Goal: Task Accomplishment & Management: Manage account settings

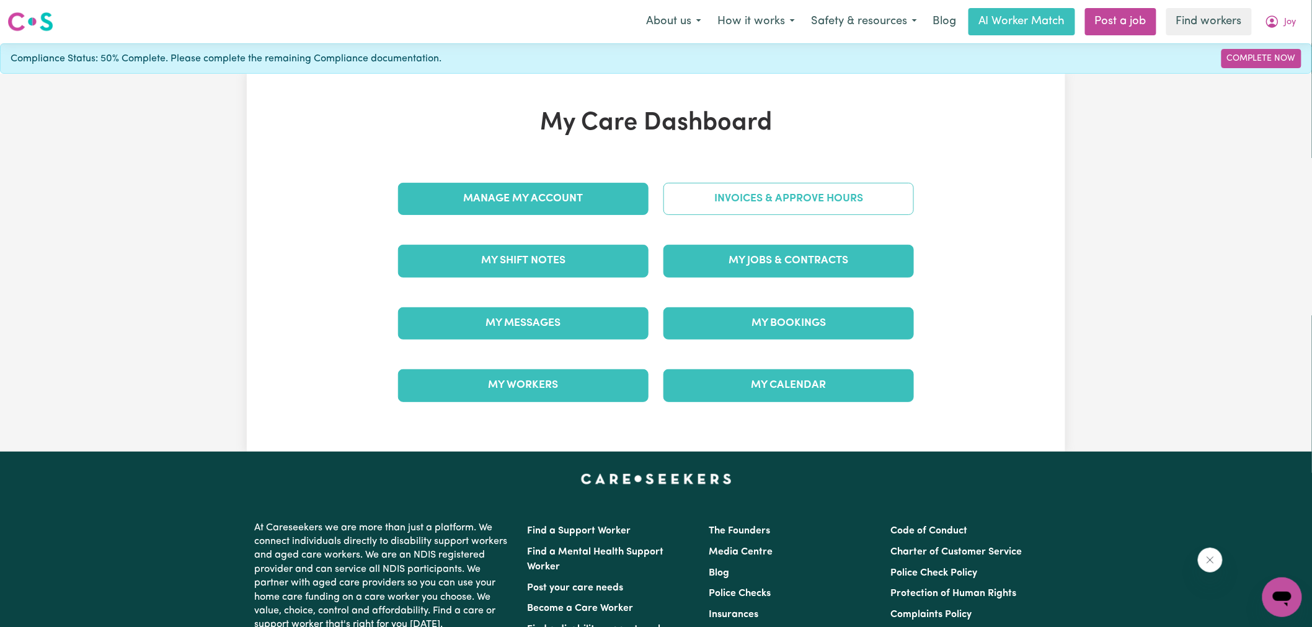
click at [678, 195] on link "Invoices & Approve Hours" at bounding box center [788, 199] width 250 height 32
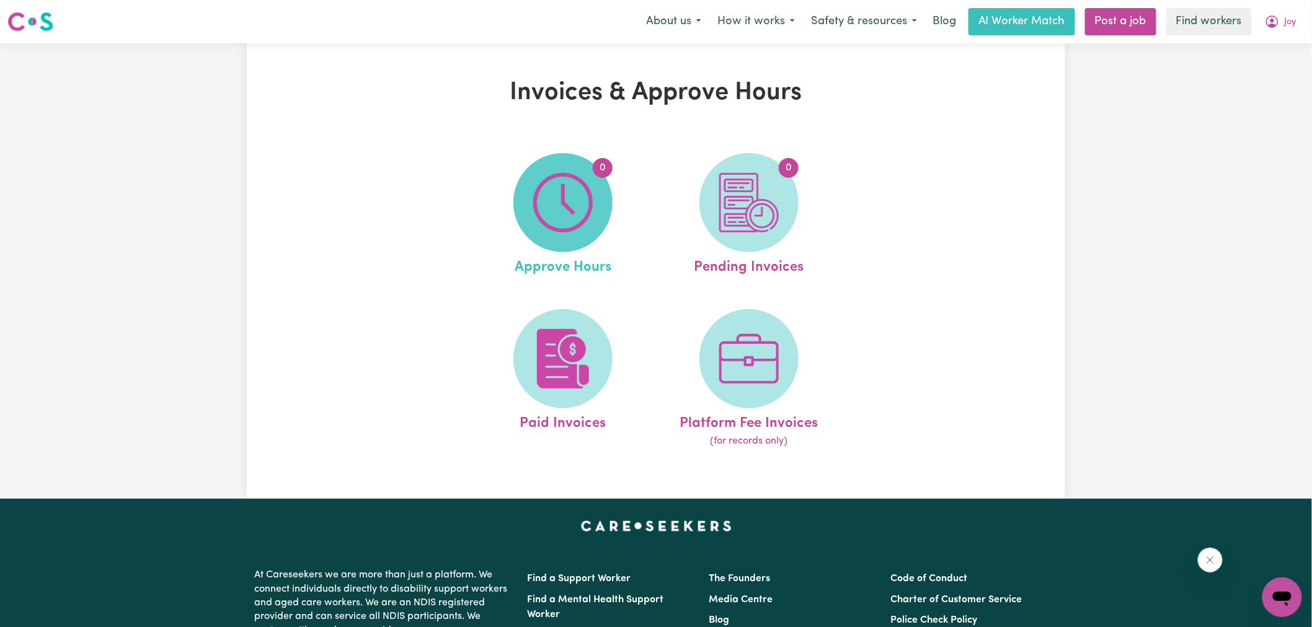
click at [567, 205] on img at bounding box center [563, 203] width 60 height 60
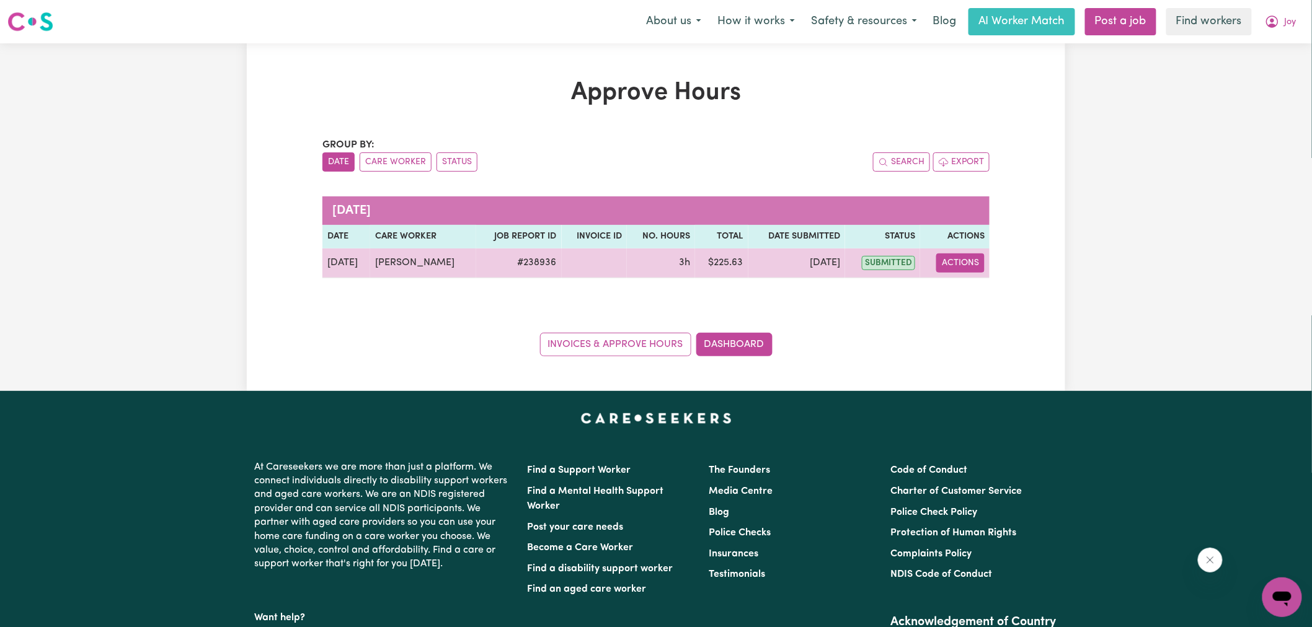
click at [950, 264] on button "Actions" at bounding box center [960, 263] width 48 height 19
drag, startPoint x: 957, startPoint y: 271, endPoint x: 972, endPoint y: 294, distance: 27.7
click at [972, 294] on link "View Job Report" at bounding box center [991, 292] width 106 height 25
select select "pm"
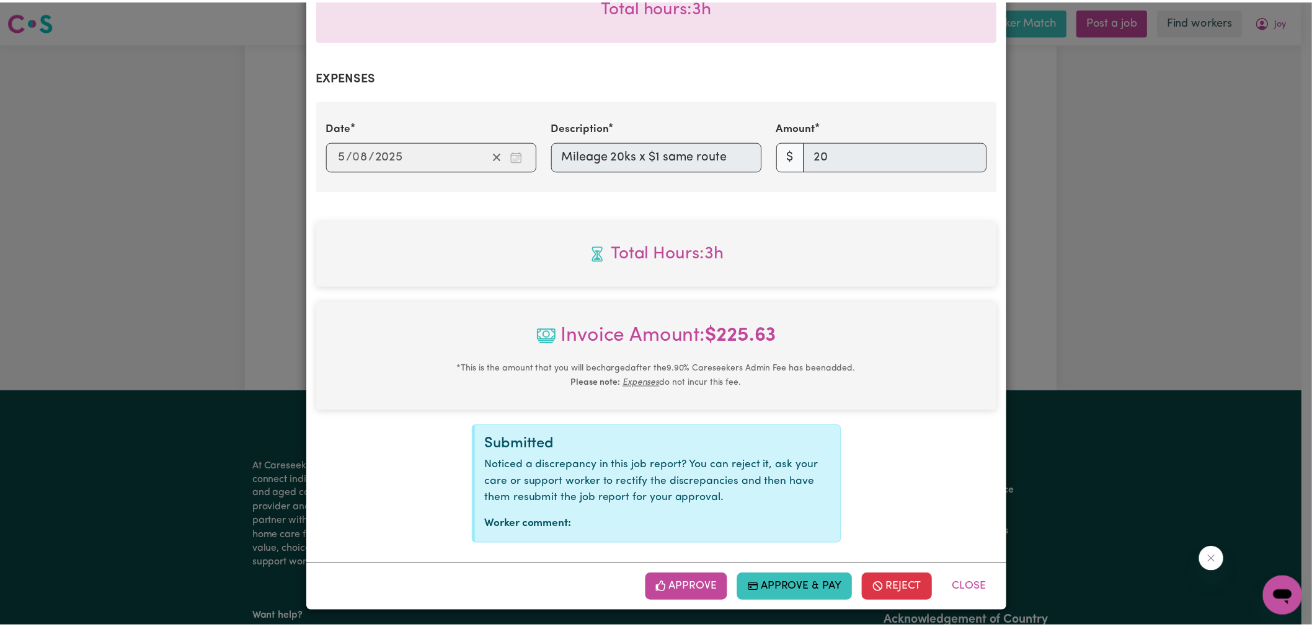
scroll to position [420, 0]
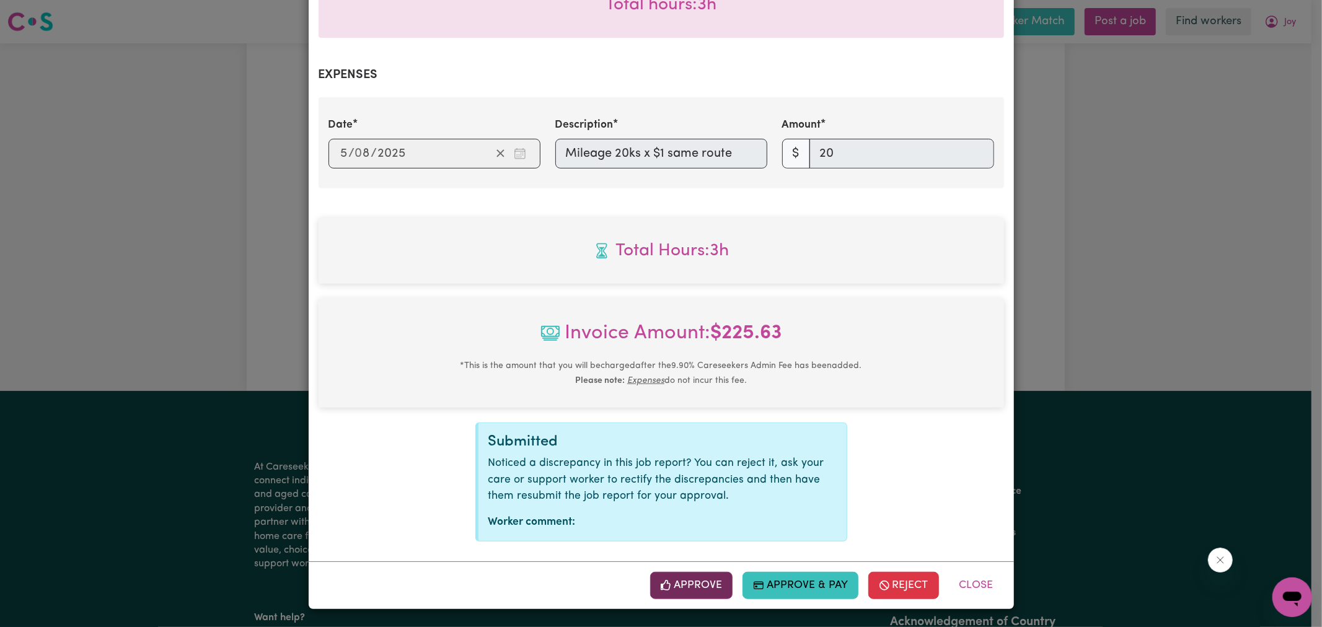
click at [680, 589] on button "Approve" at bounding box center [691, 585] width 83 height 27
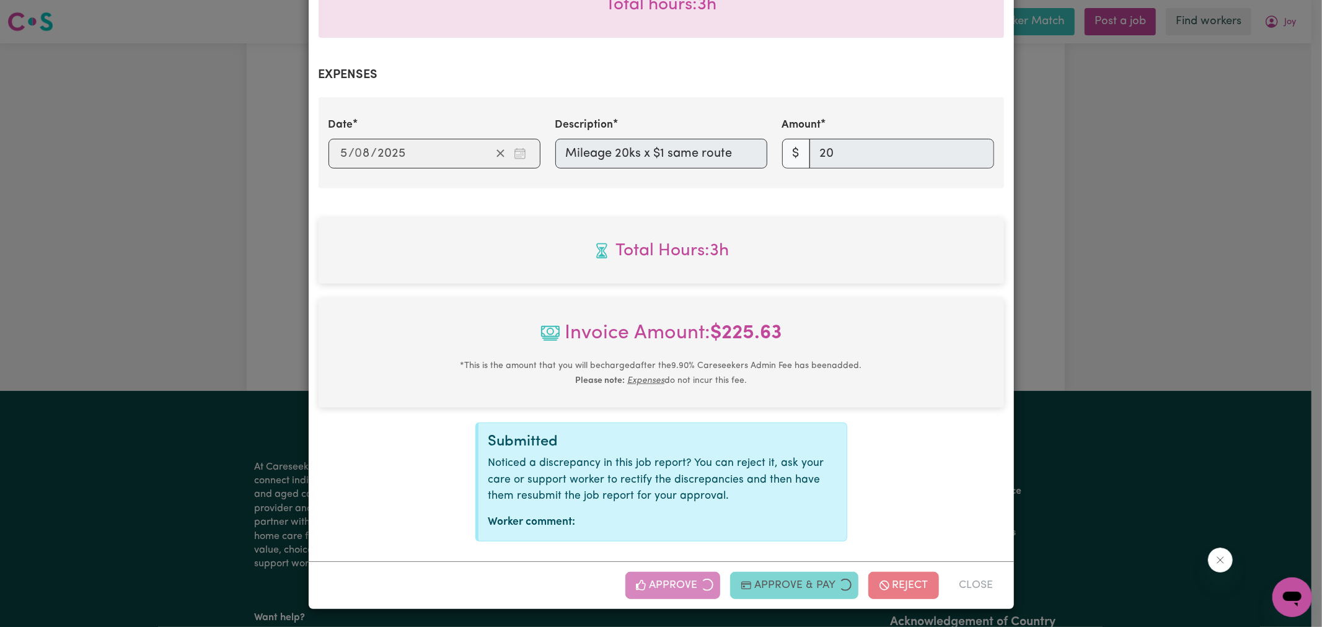
click at [1169, 332] on div "Job Report # 238936 - [PERSON_NAME] Summary Job report # 238936 Client name: [P…" at bounding box center [661, 313] width 1322 height 627
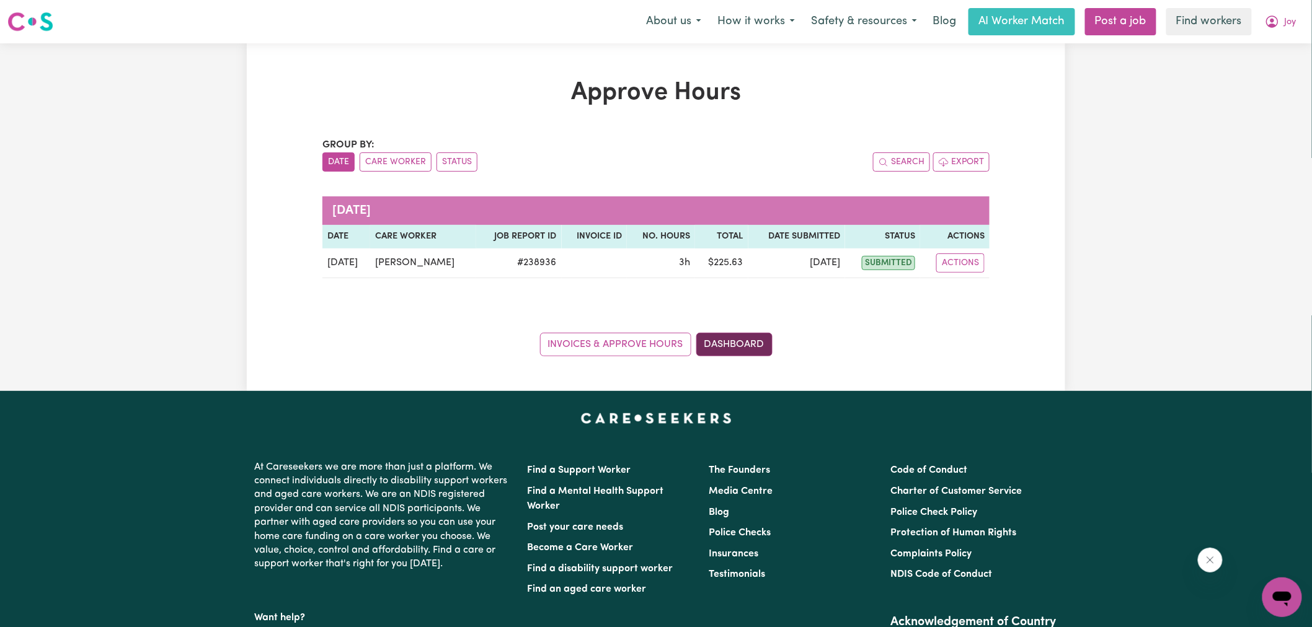
click at [725, 344] on link "Dashboard" at bounding box center [734, 345] width 76 height 24
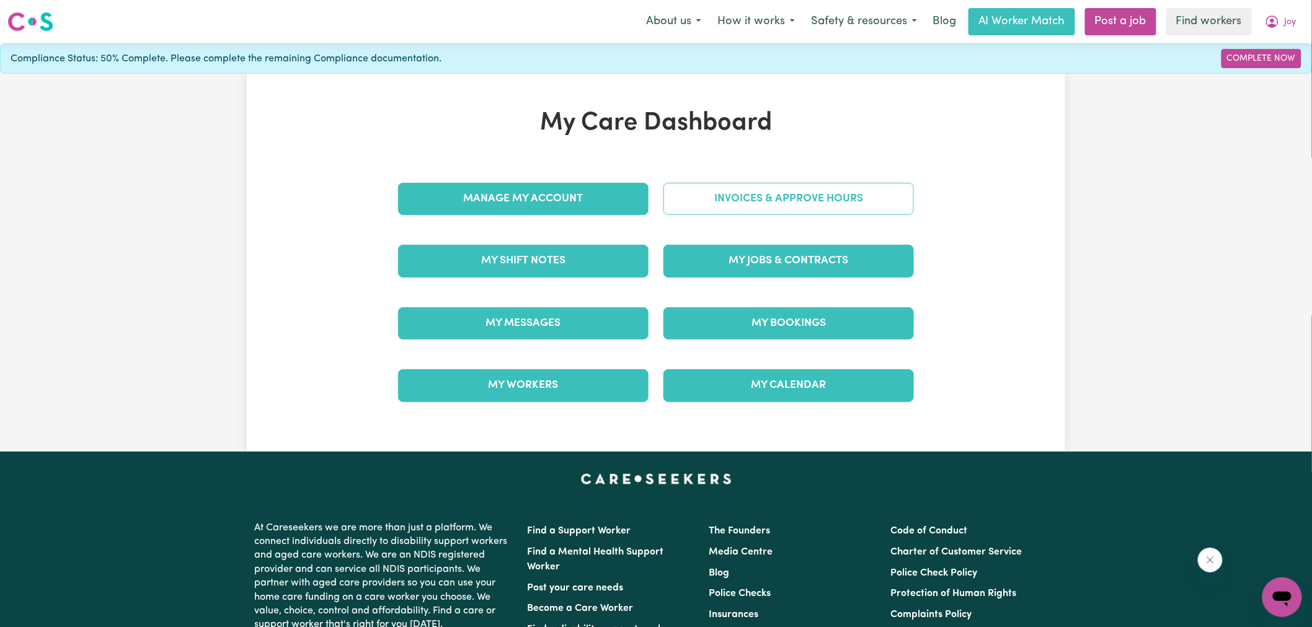
click at [725, 188] on link "Invoices & Approve Hours" at bounding box center [788, 199] width 250 height 32
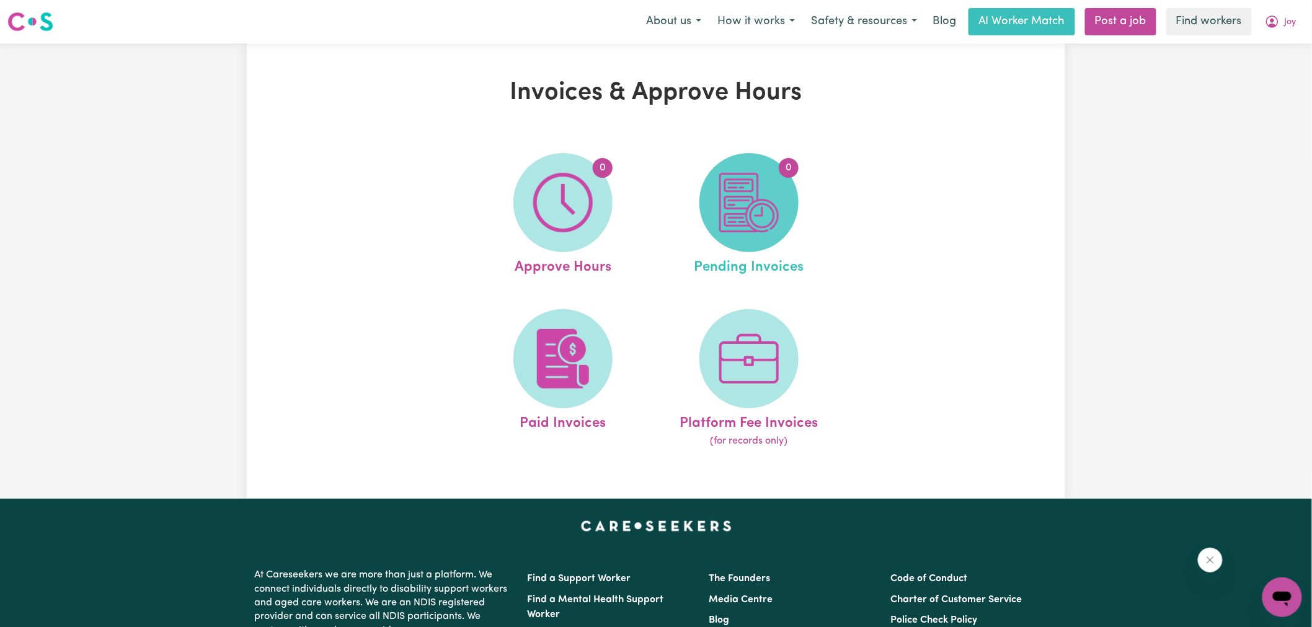
click at [747, 206] on img at bounding box center [749, 203] width 60 height 60
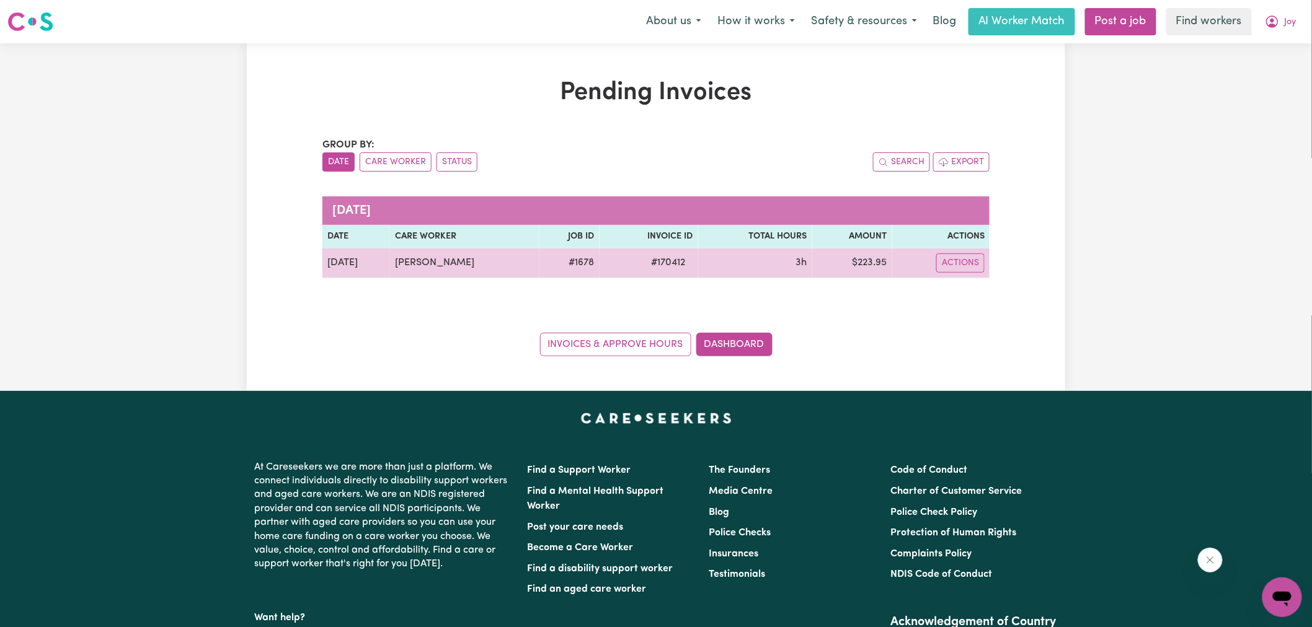
click at [662, 262] on span "# 170412" at bounding box center [668, 262] width 49 height 15
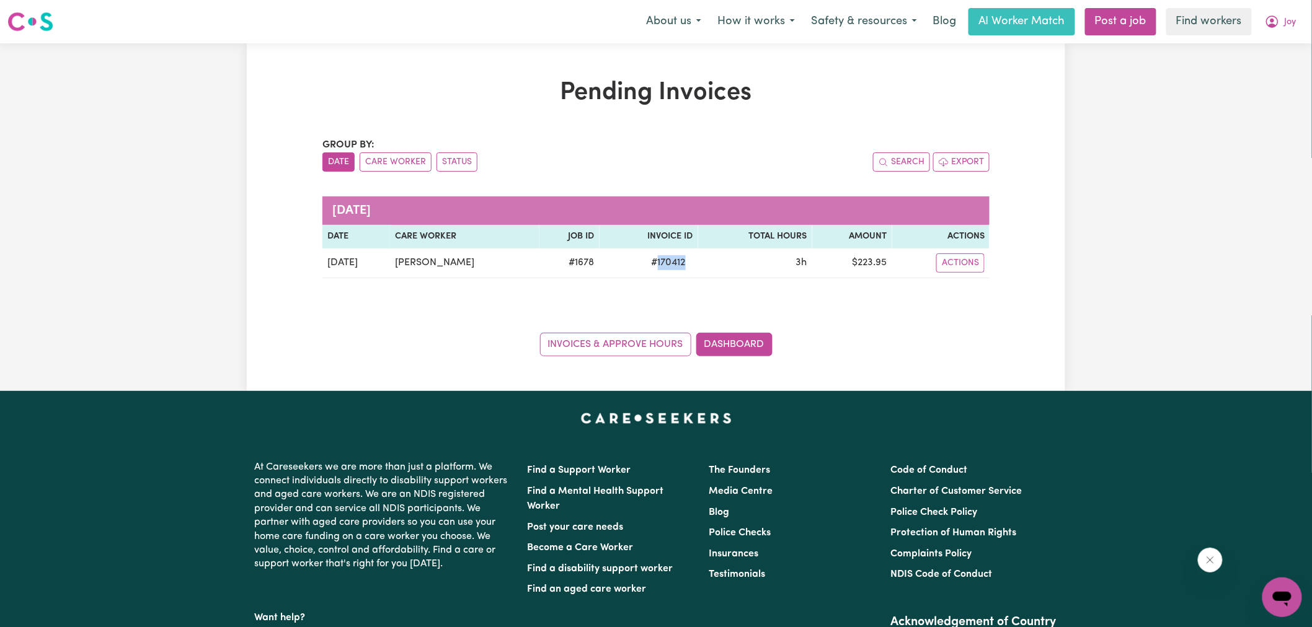
copy span "170412"
click at [1278, 26] on icon "My Account" at bounding box center [1272, 21] width 15 height 15
click at [1259, 76] on link "Logout" at bounding box center [1255, 72] width 98 height 24
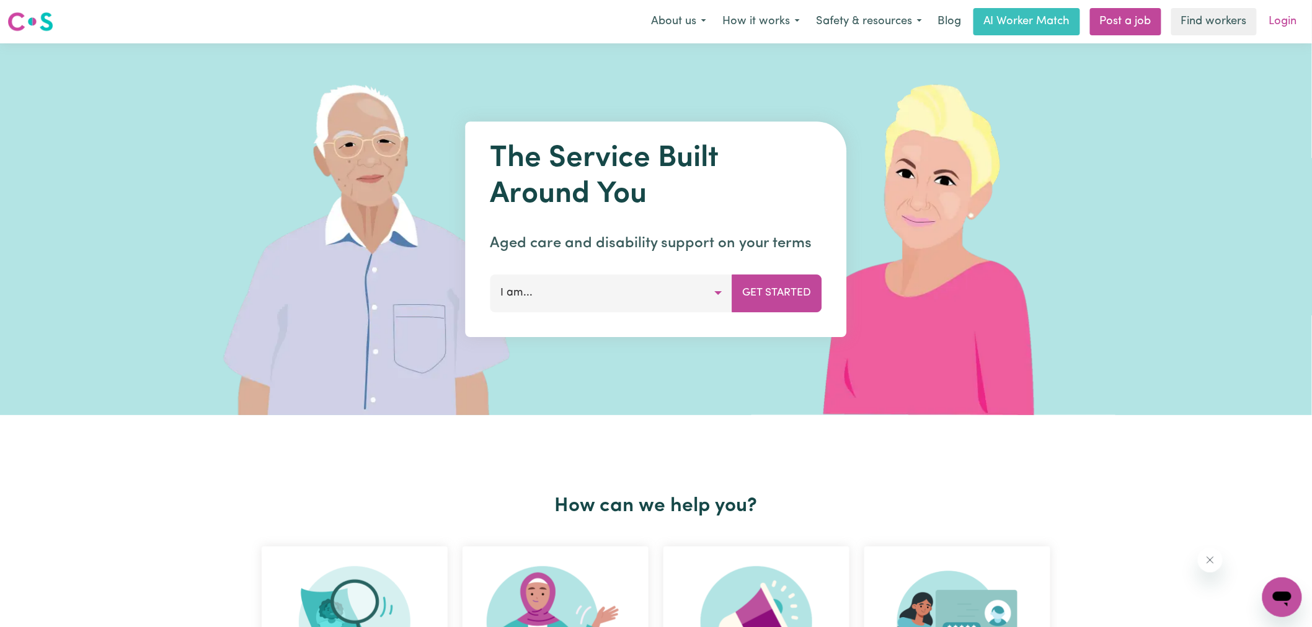
click at [1282, 17] on link "Login" at bounding box center [1283, 21] width 43 height 27
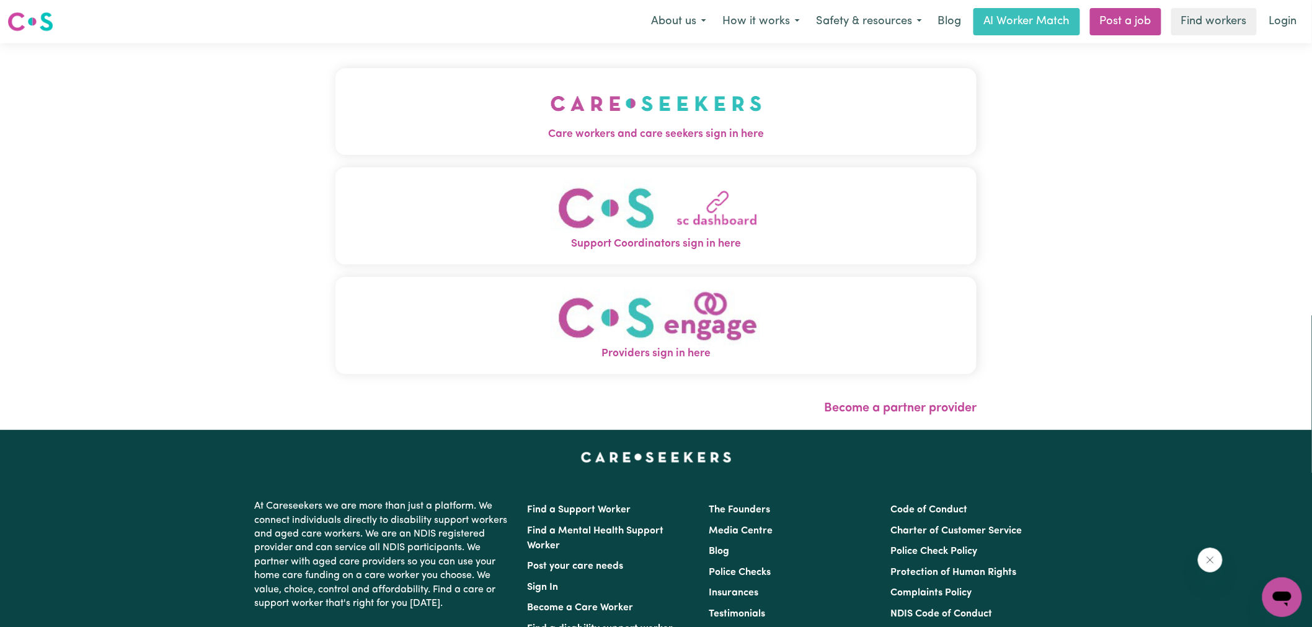
click at [746, 104] on img "Care workers and care seekers sign in here" at bounding box center [656, 104] width 211 height 46
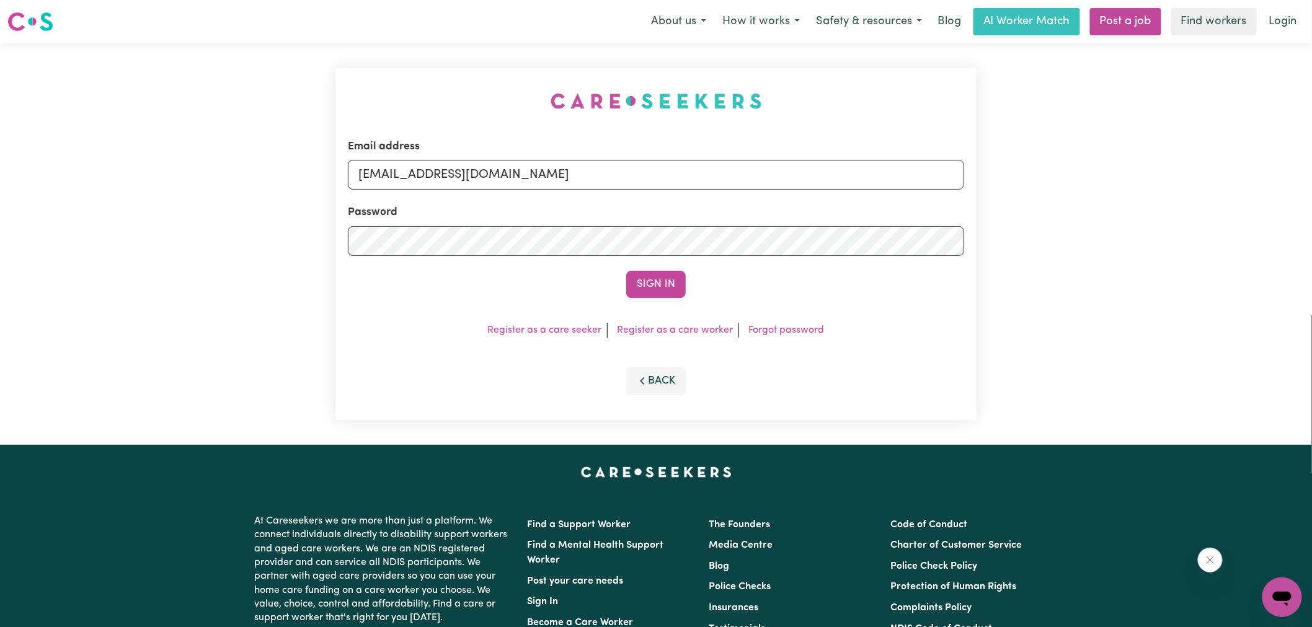
click at [442, 71] on div "Email address [EMAIL_ADDRESS][DOMAIN_NAME] Password Sign In Register as a care …" at bounding box center [656, 244] width 656 height 402
drag, startPoint x: 422, startPoint y: 179, endPoint x: 1216, endPoint y: 208, distance: 795.4
click at [1216, 208] on div "Email address [EMAIL_ADDRESS][DOMAIN_NAME] Password Sign In Register as a care …" at bounding box center [656, 244] width 1312 height 402
type input "[EMAIL_ADDRESS][DOMAIN_NAME]"
click at [626, 271] on button "Sign In" at bounding box center [656, 284] width 60 height 27
